Goal: Task Accomplishment & Management: Manage account settings

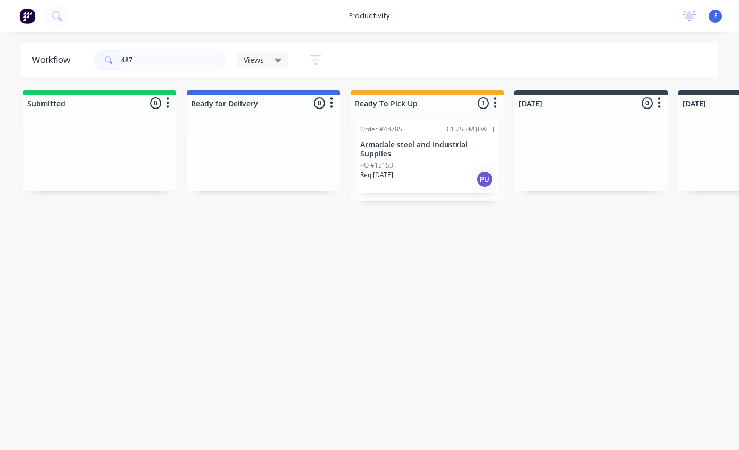
scroll to position [21, 0]
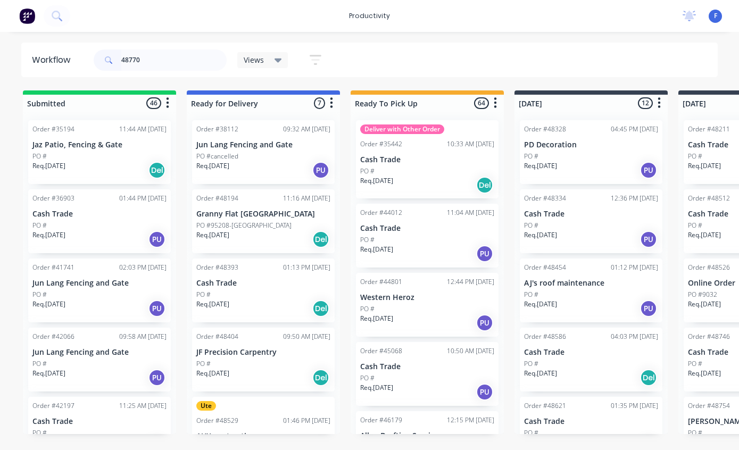
click at [269, 56] on div "Views" at bounding box center [263, 60] width 38 height 10
click at [180, 62] on input "48770" at bounding box center [173, 60] width 105 height 21
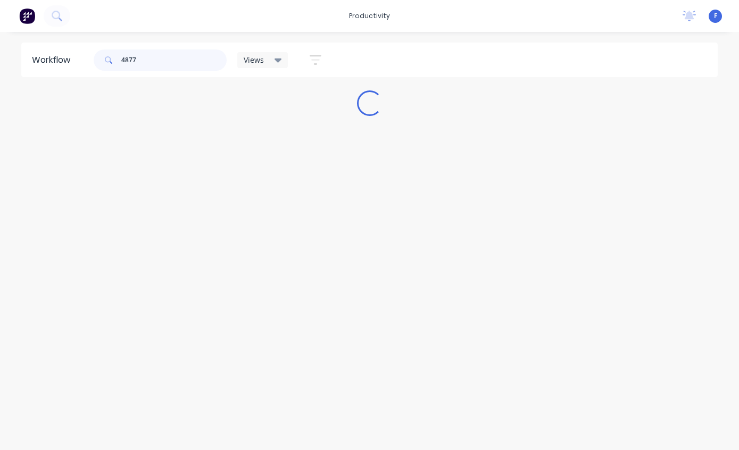
type input "48770"
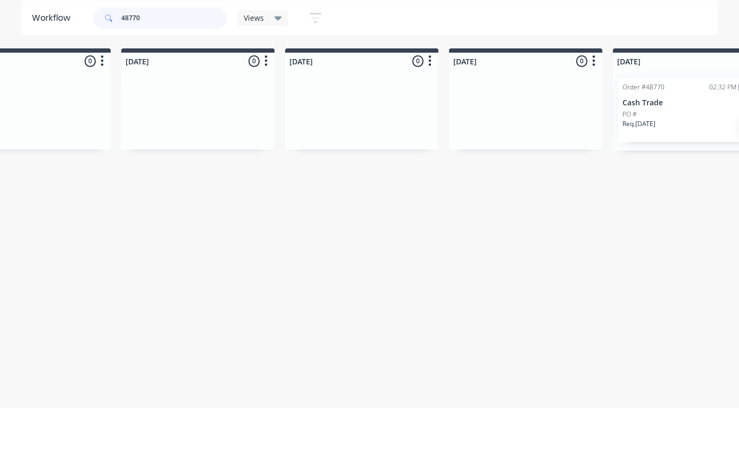
scroll to position [0, 565]
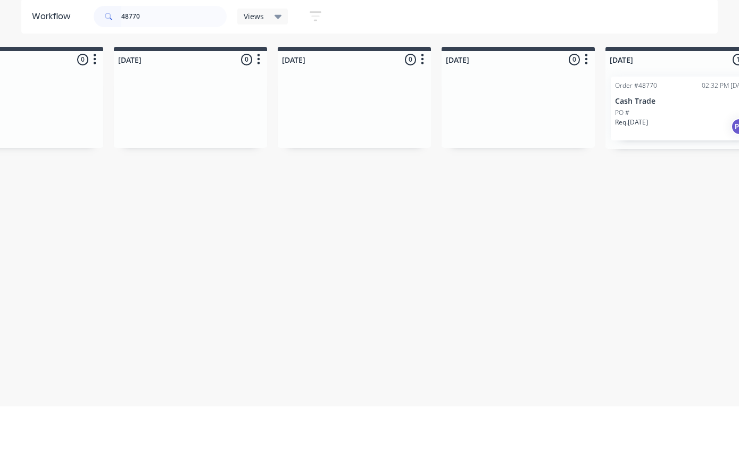
click at [688, 152] on div "PO #" at bounding box center [682, 157] width 134 height 10
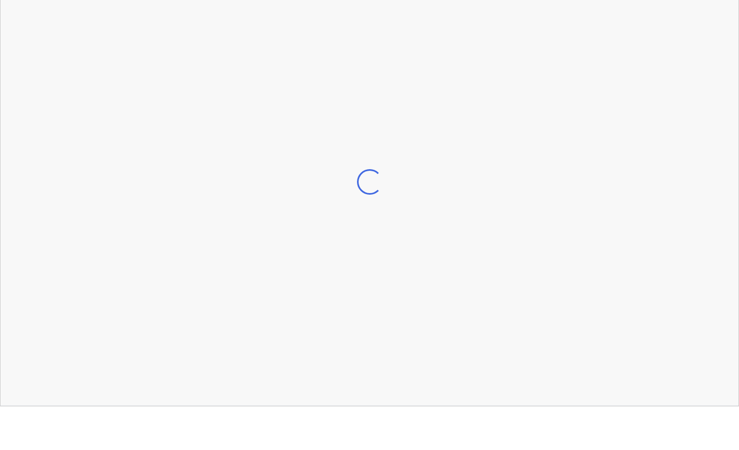
scroll to position [21, 565]
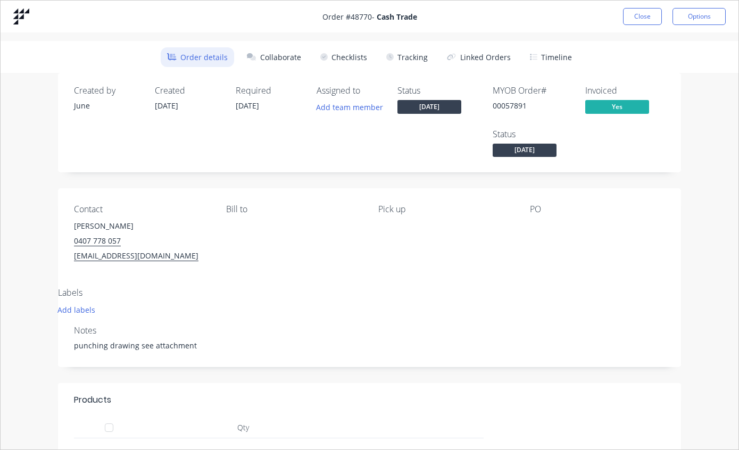
click at [417, 66] on button "Tracking" at bounding box center [407, 57] width 54 height 20
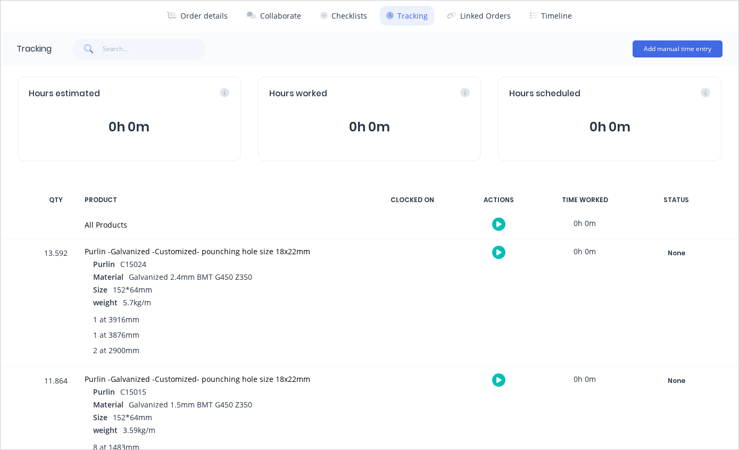
scroll to position [42, 0]
click at [683, 385] on div "None" at bounding box center [676, 381] width 77 height 14
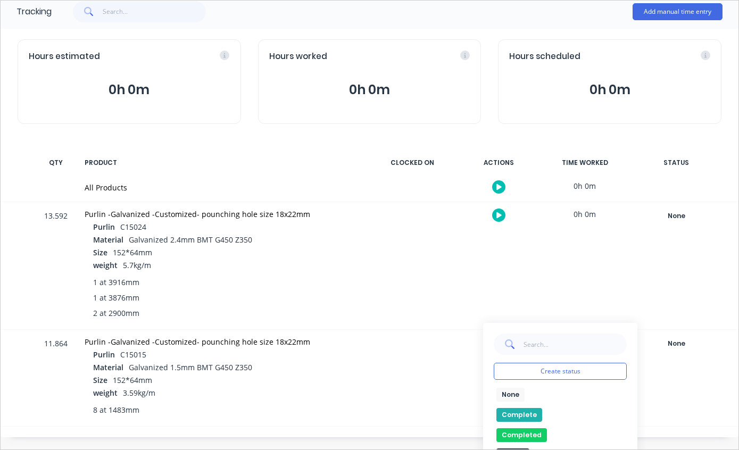
click at [525, 432] on button "Completed" at bounding box center [522, 436] width 51 height 14
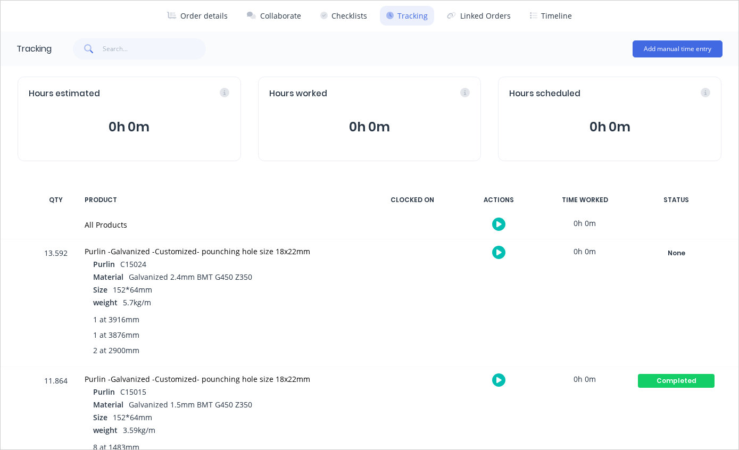
click at [676, 250] on div "None" at bounding box center [676, 253] width 77 height 14
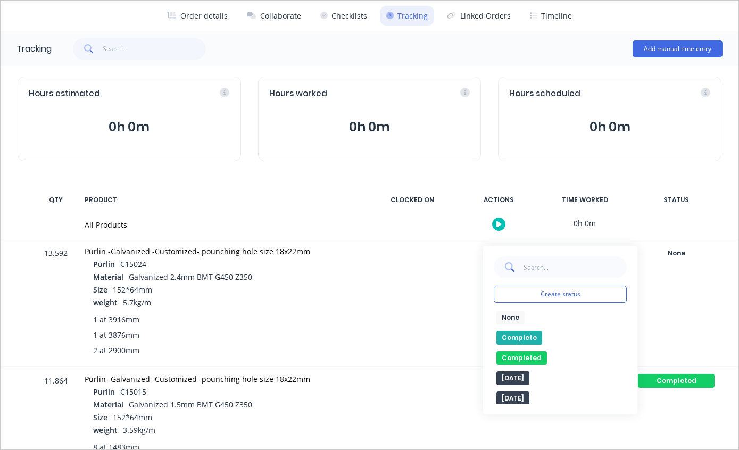
click at [529, 355] on button "Completed" at bounding box center [522, 358] width 51 height 14
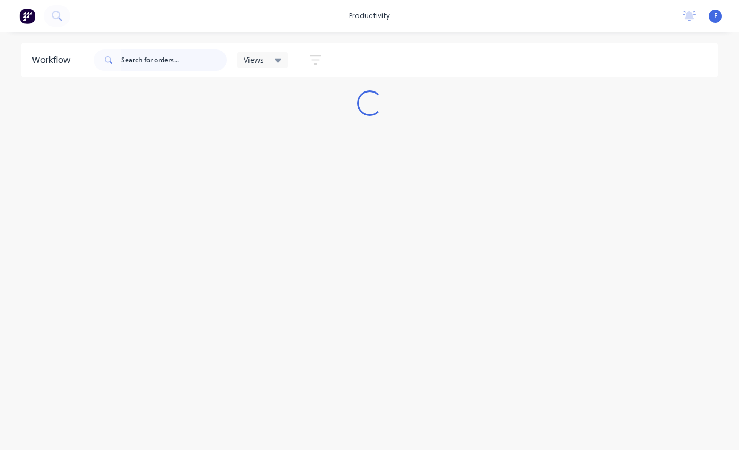
click at [179, 59] on input "text" at bounding box center [173, 60] width 105 height 21
type input "48770"
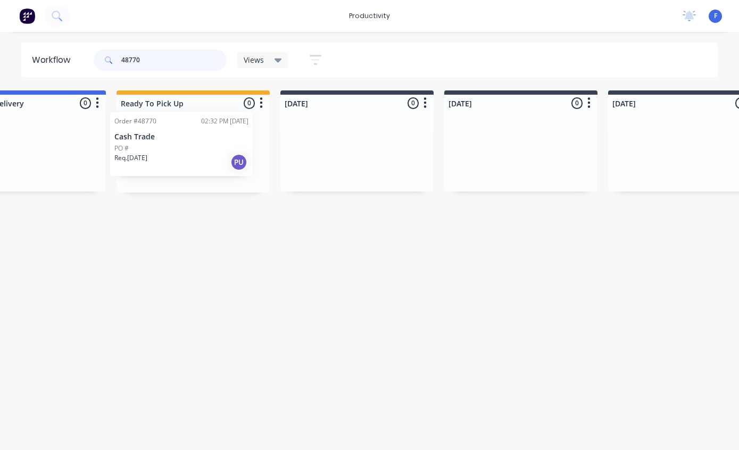
scroll to position [0, 231]
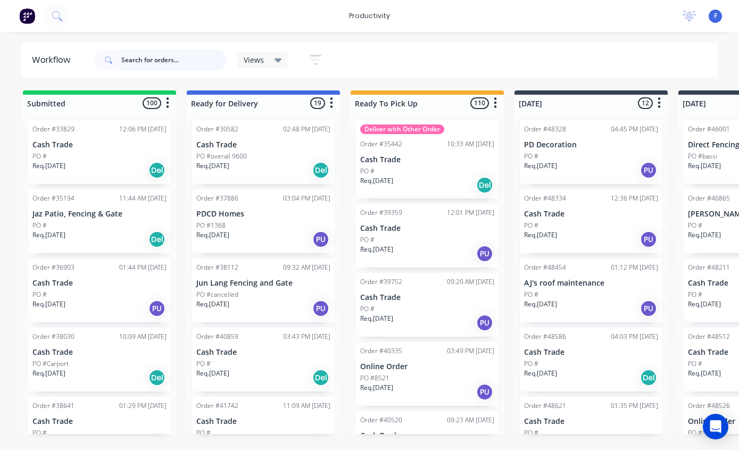
click at [188, 62] on input "text" at bounding box center [173, 60] width 105 height 21
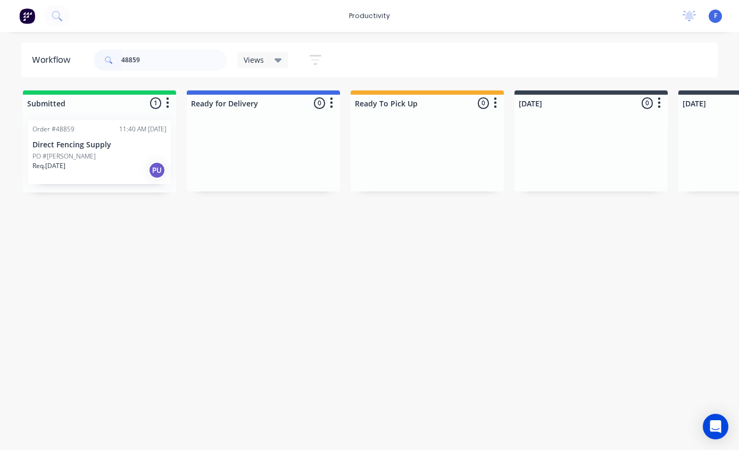
click at [84, 141] on p "Direct Fencing Supply" at bounding box center [99, 145] width 134 height 9
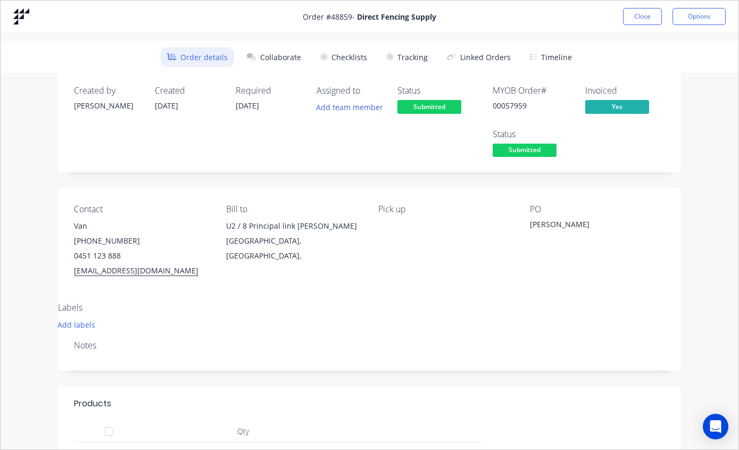
click at [411, 56] on button "Tracking" at bounding box center [407, 57] width 54 height 20
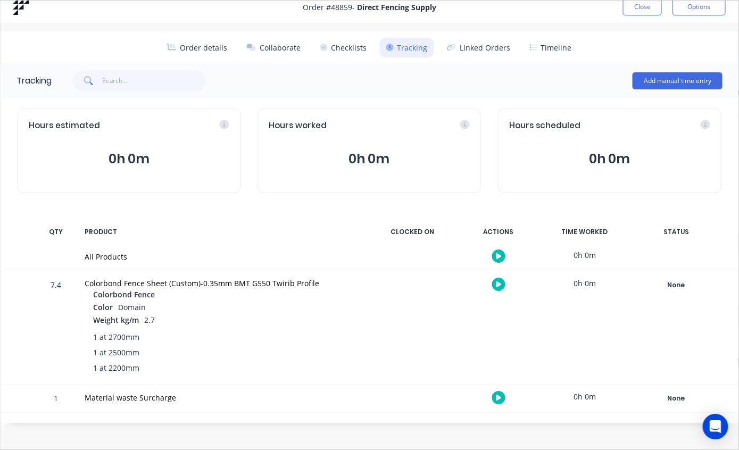
scroll to position [0, 42]
click at [687, 286] on div "None" at bounding box center [676, 285] width 77 height 14
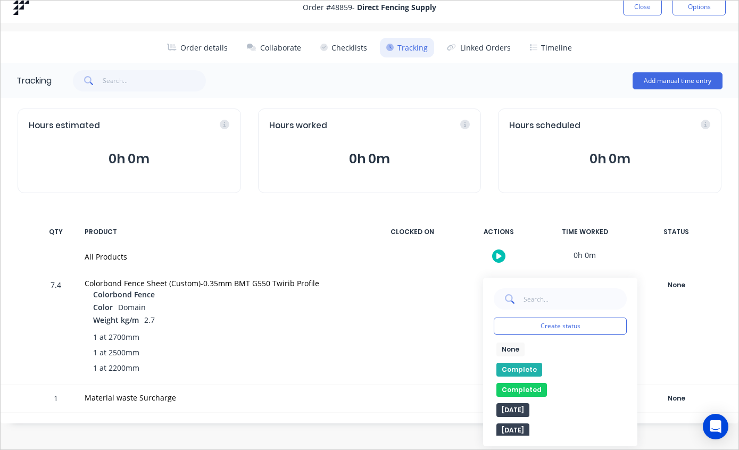
click at [518, 369] on button "Complete" at bounding box center [520, 370] width 46 height 14
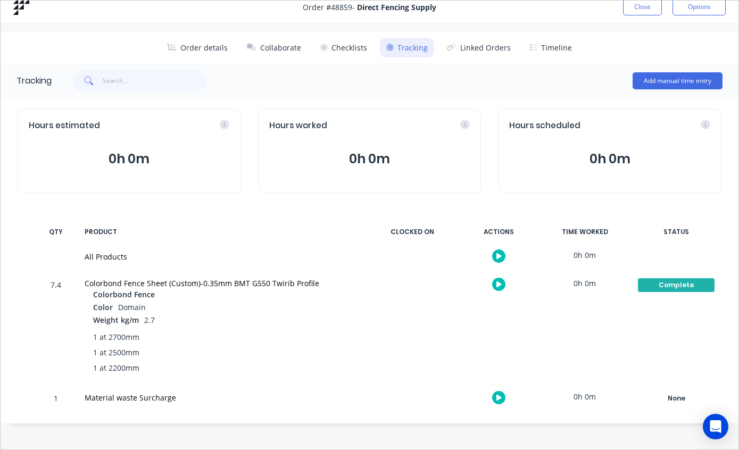
click at [644, 13] on button "Close" at bounding box center [642, 6] width 39 height 17
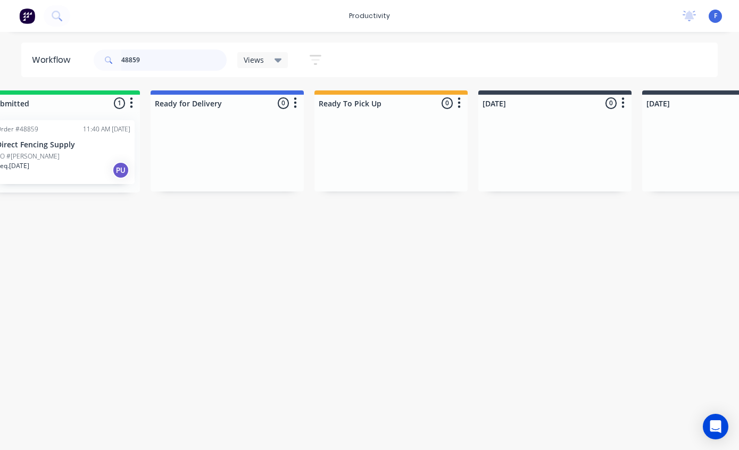
scroll to position [0, 0]
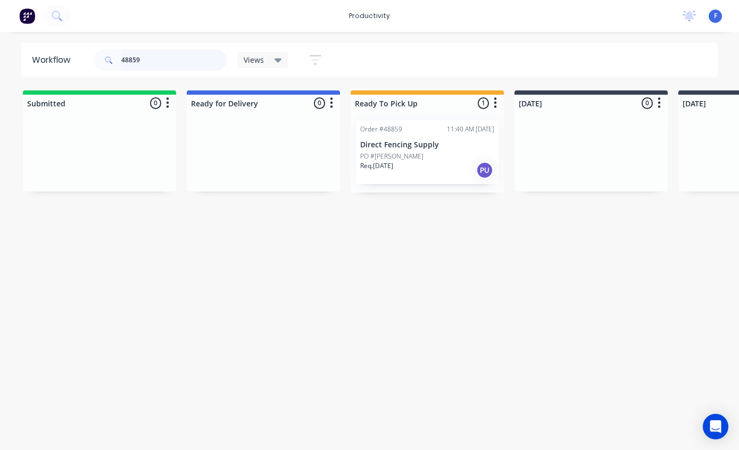
click at [175, 62] on input "48859" at bounding box center [173, 60] width 105 height 21
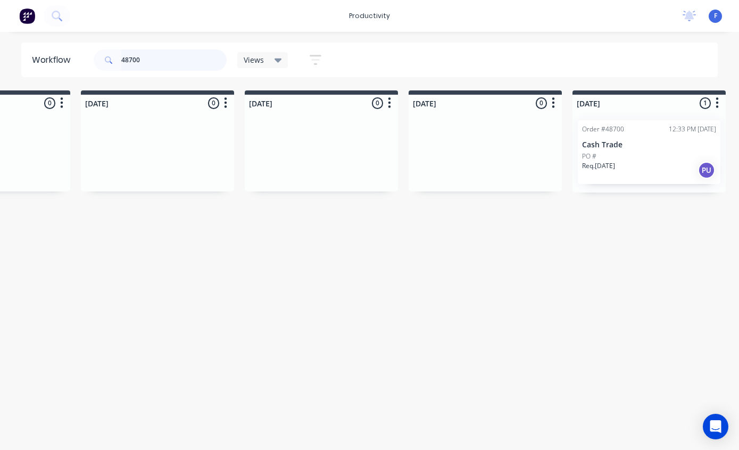
scroll to position [0, 600]
click at [655, 148] on p "Cash Trade" at bounding box center [647, 145] width 134 height 9
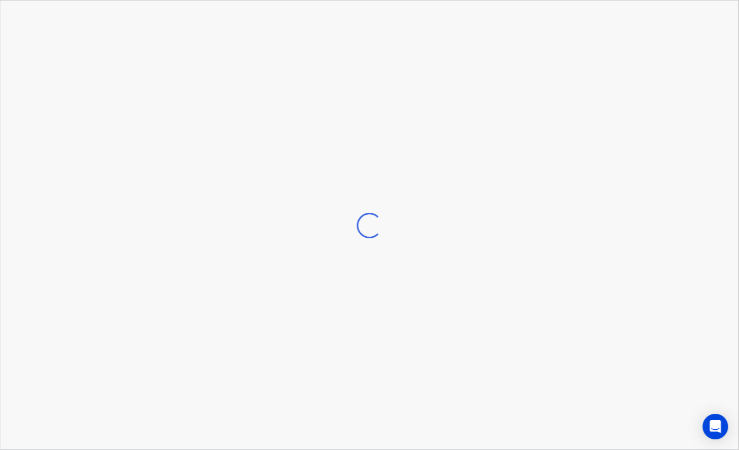
scroll to position [0, 601]
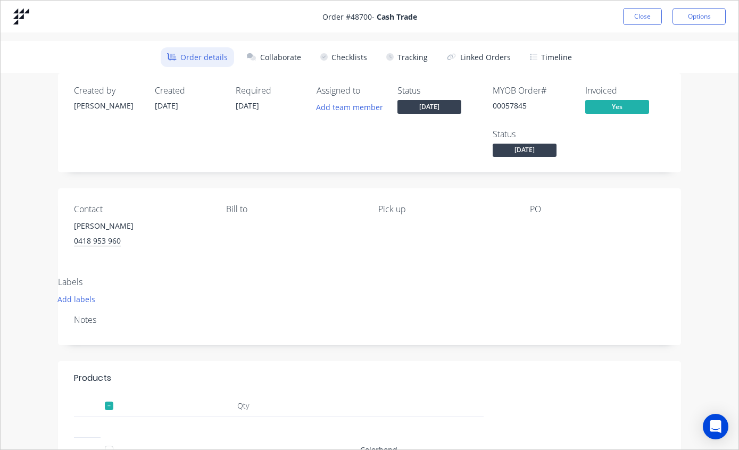
click at [417, 56] on button "Tracking" at bounding box center [407, 57] width 54 height 20
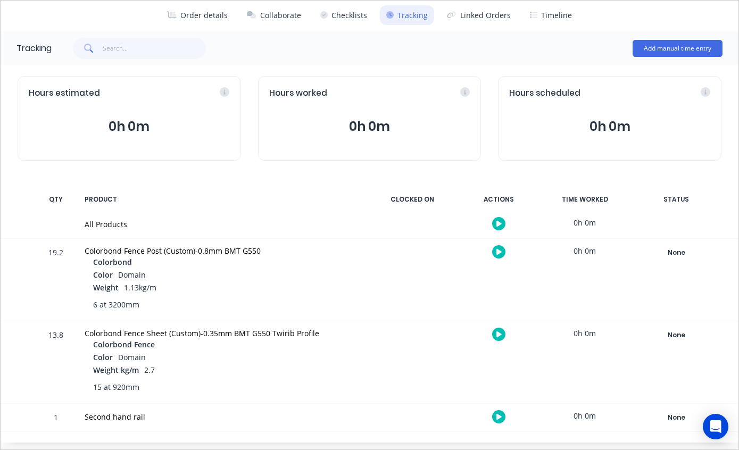
scroll to position [42, 0]
click at [673, 333] on div "None" at bounding box center [676, 336] width 77 height 14
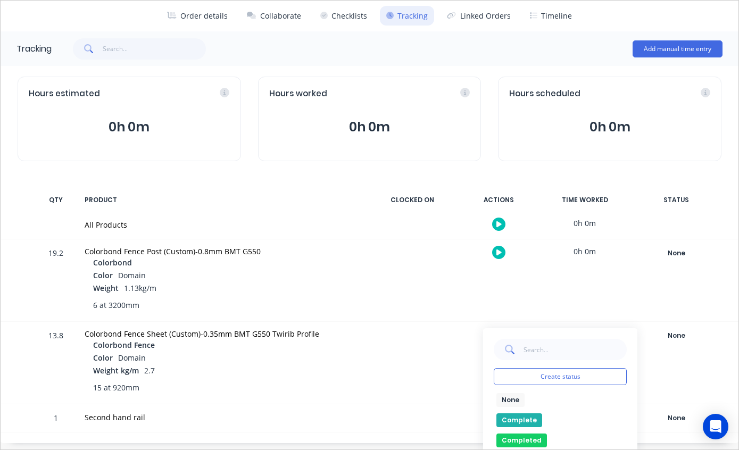
click at [524, 417] on button "Complete" at bounding box center [520, 421] width 46 height 14
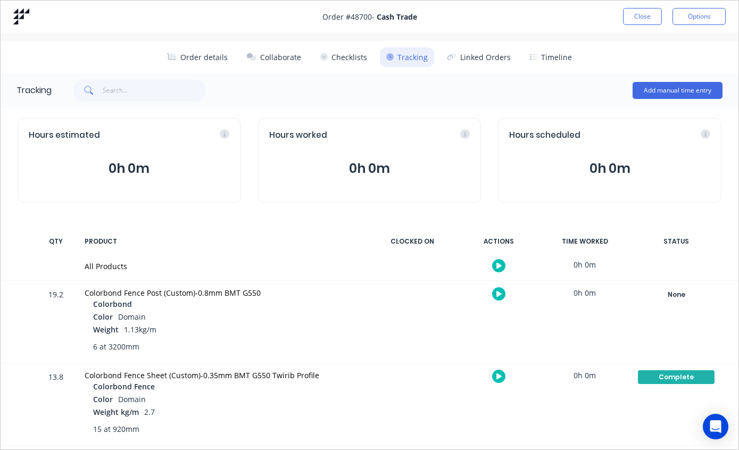
scroll to position [0, 0]
click at [643, 15] on button "Close" at bounding box center [642, 16] width 39 height 17
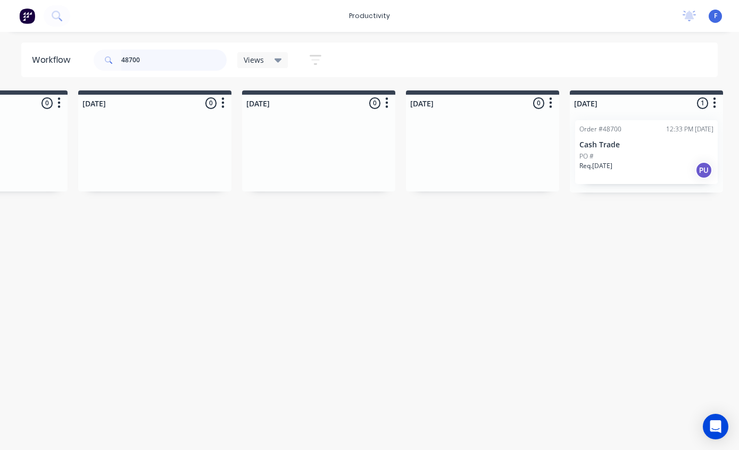
scroll to position [0, 600]
click at [184, 60] on input "48700" at bounding box center [173, 60] width 105 height 21
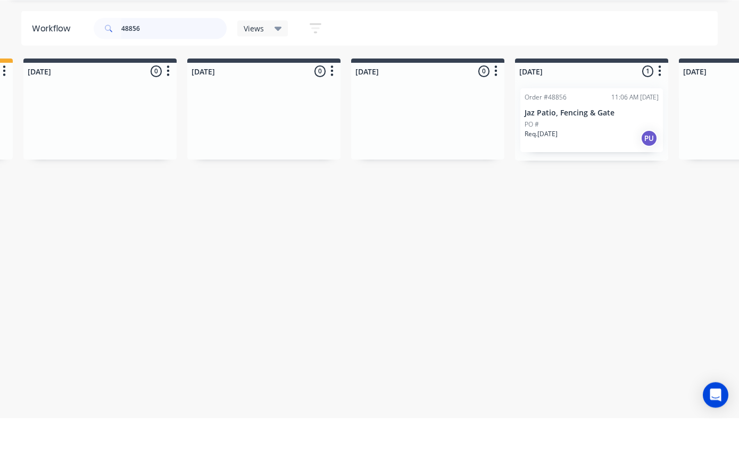
scroll to position [0, 497]
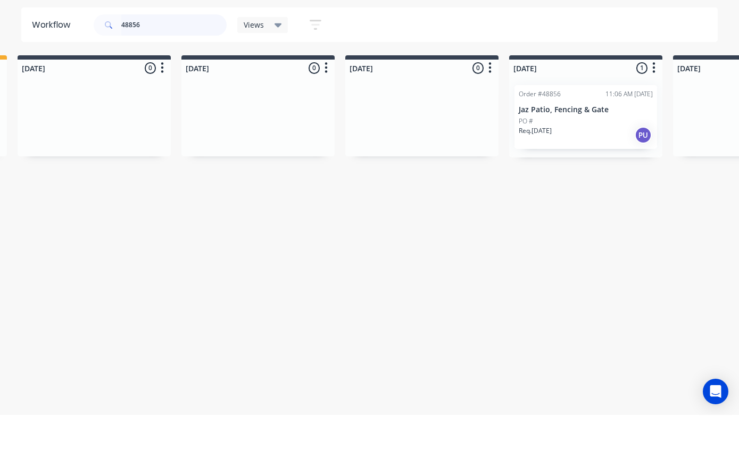
type input "48856"
click at [573, 120] on div "Order #48856 11:06 AM 04/09/25 Jaz Patio, Fencing & Gate PO # Req. 11/09/25 PU" at bounding box center [586, 152] width 143 height 64
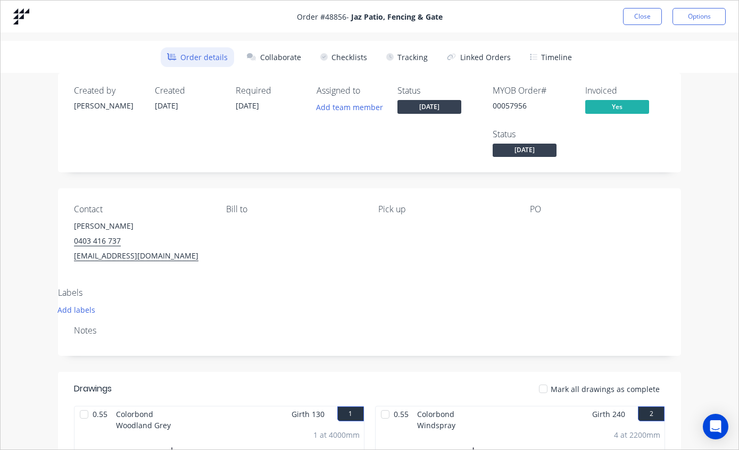
click at [410, 52] on button "Tracking" at bounding box center [407, 57] width 54 height 20
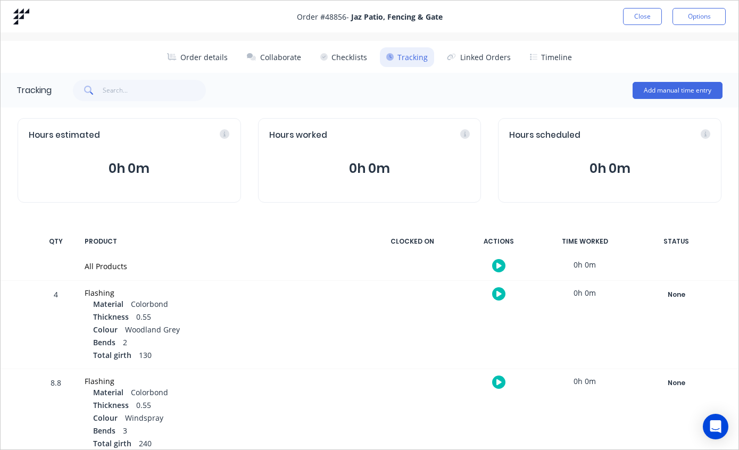
scroll to position [0, 0]
click at [644, 9] on button "Close" at bounding box center [642, 16] width 39 height 17
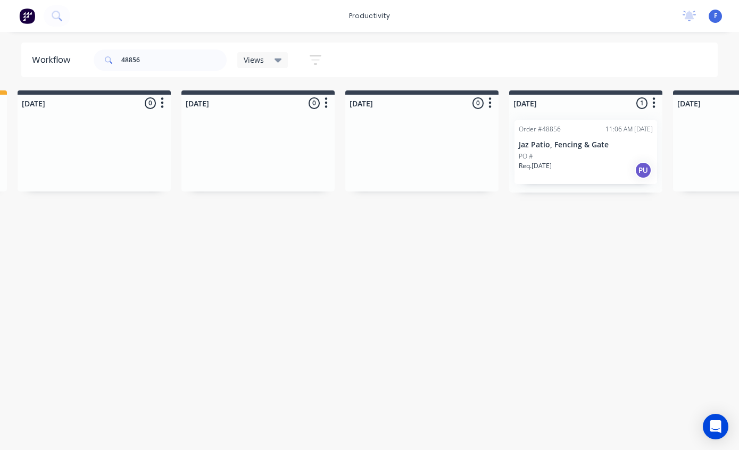
scroll to position [21, 498]
